Goal: Task Accomplishment & Management: Complete application form

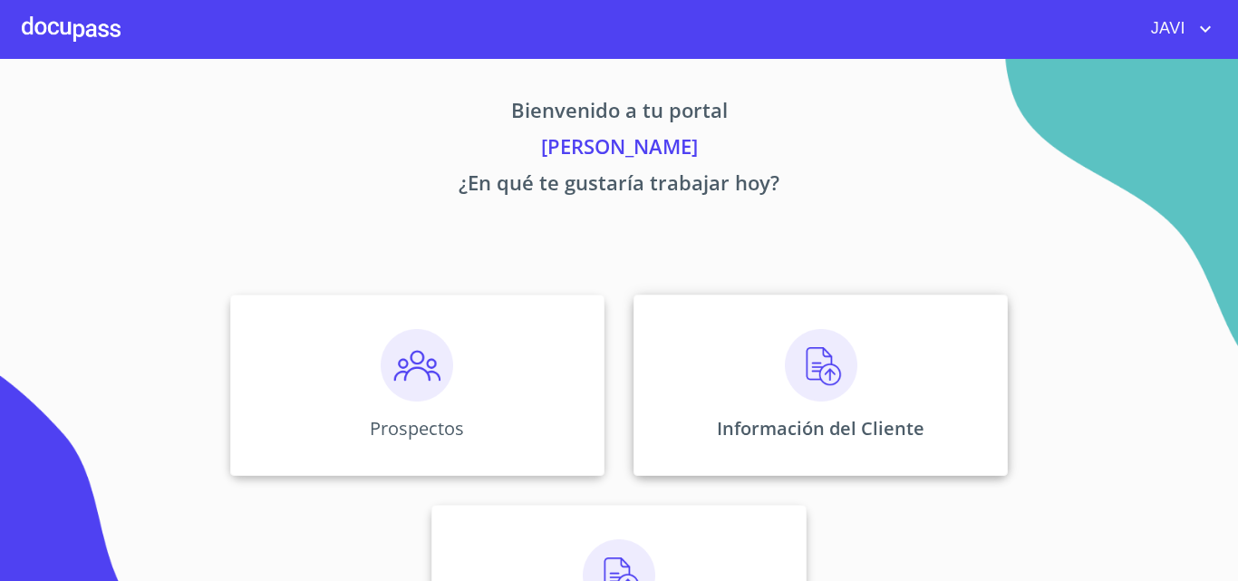
click at [806, 367] on img at bounding box center [821, 365] width 72 height 72
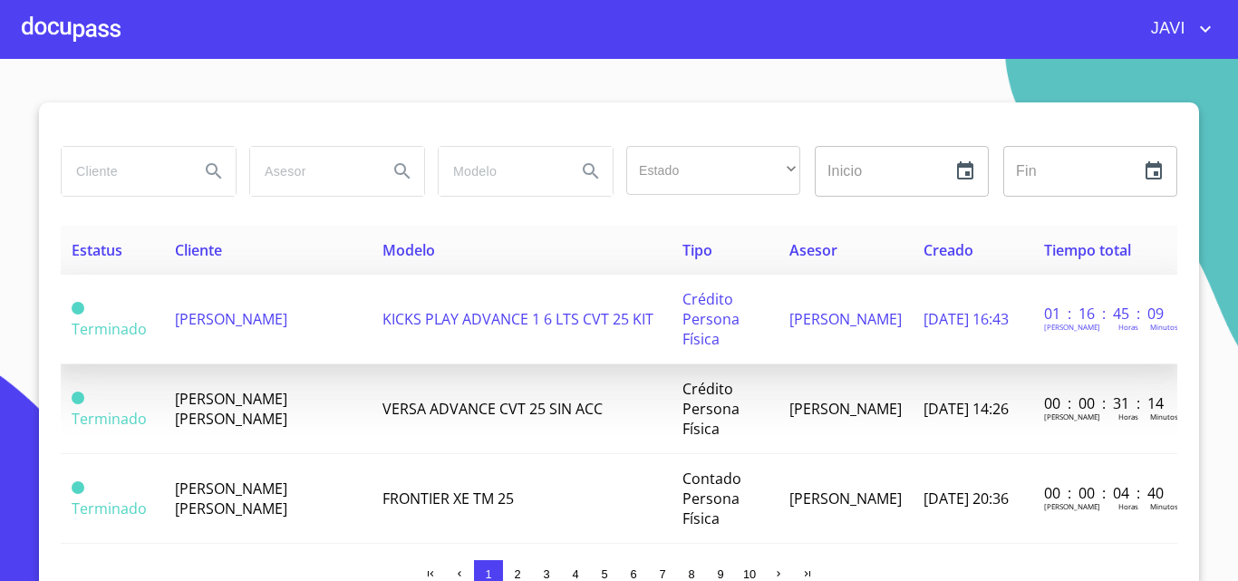
click at [218, 324] on span "[PERSON_NAME]" at bounding box center [231, 319] width 112 height 20
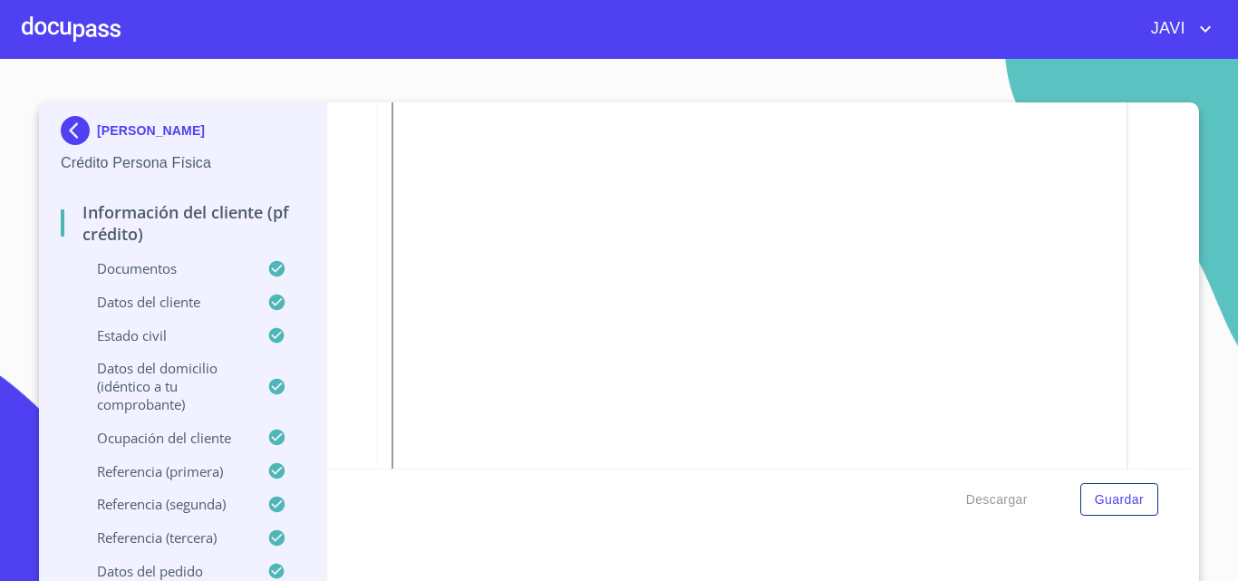
scroll to position [997, 0]
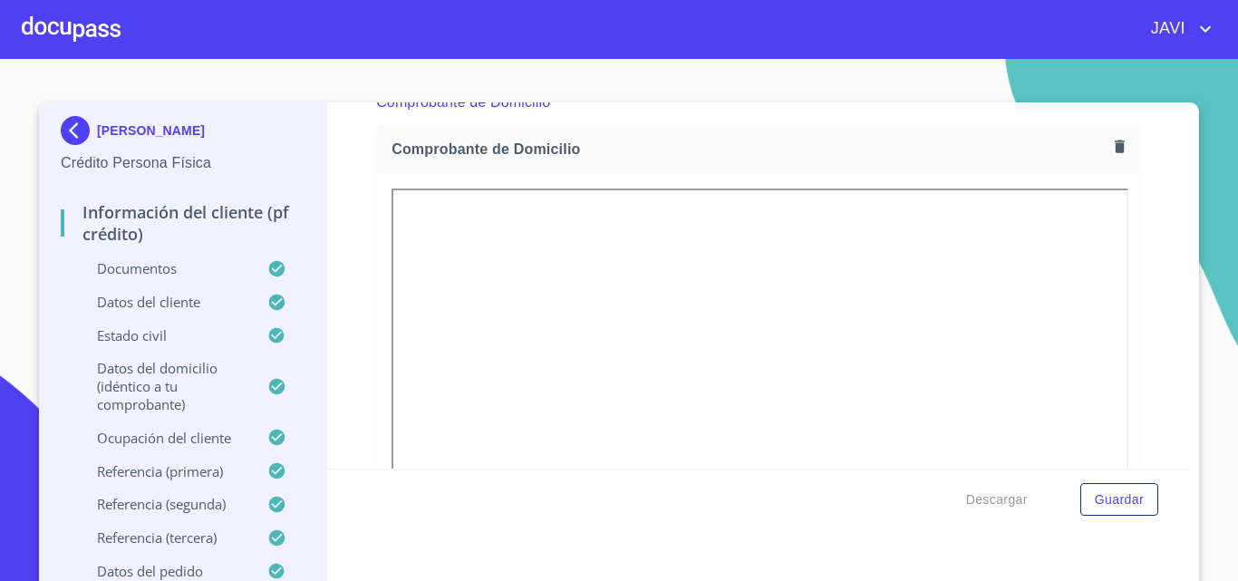
click at [1111, 143] on icon "button" at bounding box center [1119, 146] width 17 height 17
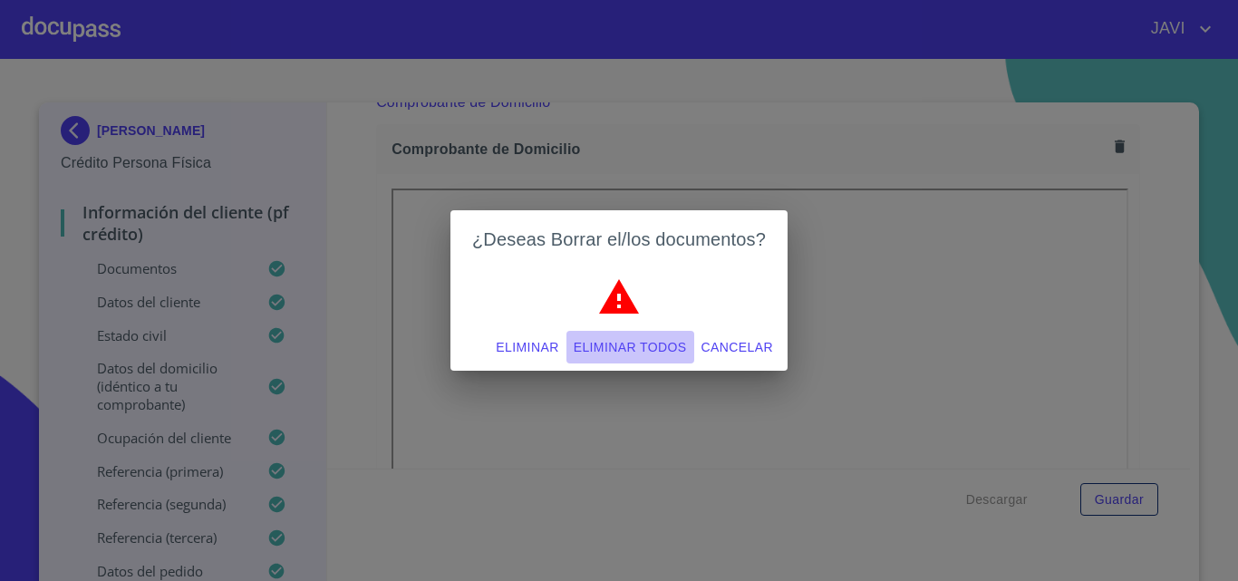
click at [616, 352] on span "Eliminar todos" at bounding box center [630, 347] width 113 height 23
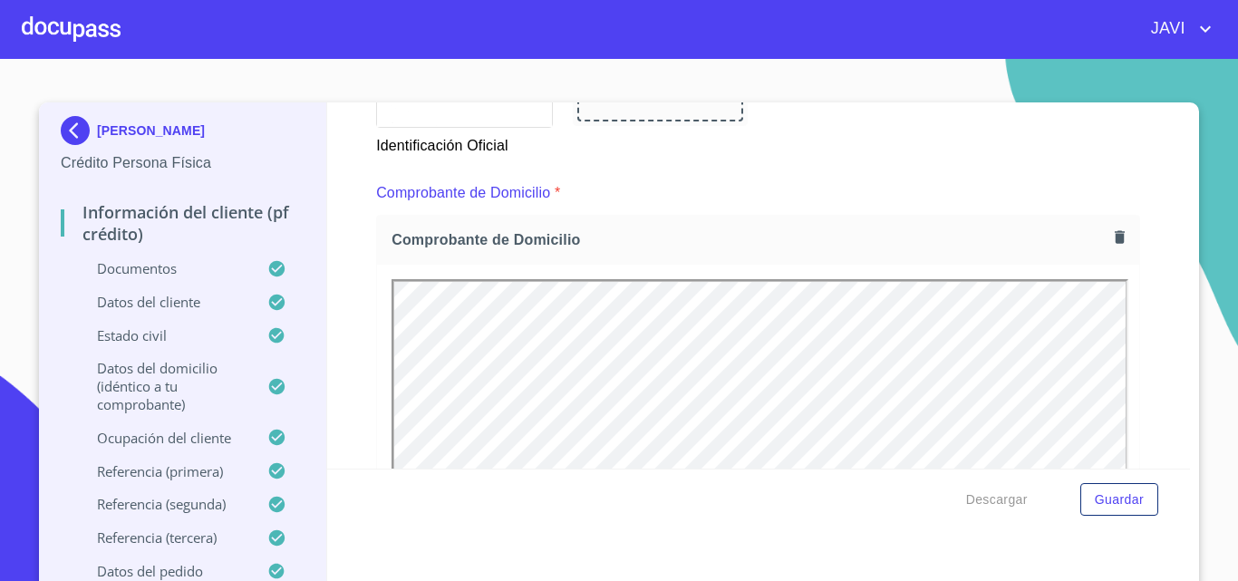
scroll to position [0, 0]
click at [1119, 498] on span "Guardar" at bounding box center [1119, 499] width 49 height 23
